Goal: Task Accomplishment & Management: Manage account settings

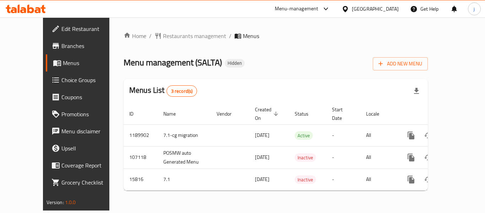
click at [349, 8] on icon at bounding box center [345, 8] width 7 height 7
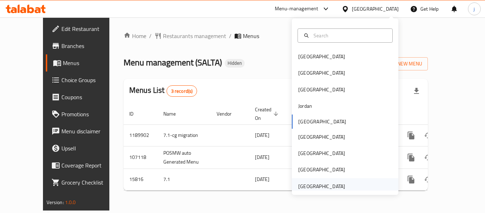
click at [311, 183] on div "[GEOGRAPHIC_DATA]" at bounding box center [321, 186] width 47 height 8
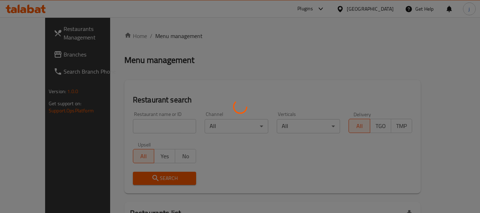
click at [33, 52] on div at bounding box center [240, 106] width 480 height 213
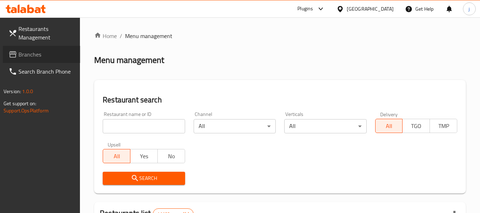
click at [33, 52] on span "Branches" at bounding box center [46, 54] width 56 height 9
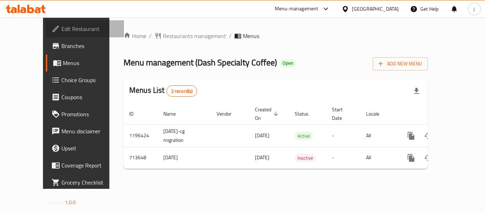
click at [61, 28] on span "Edit Restaurant" at bounding box center [89, 29] width 57 height 9
